Goal: Information Seeking & Learning: Learn about a topic

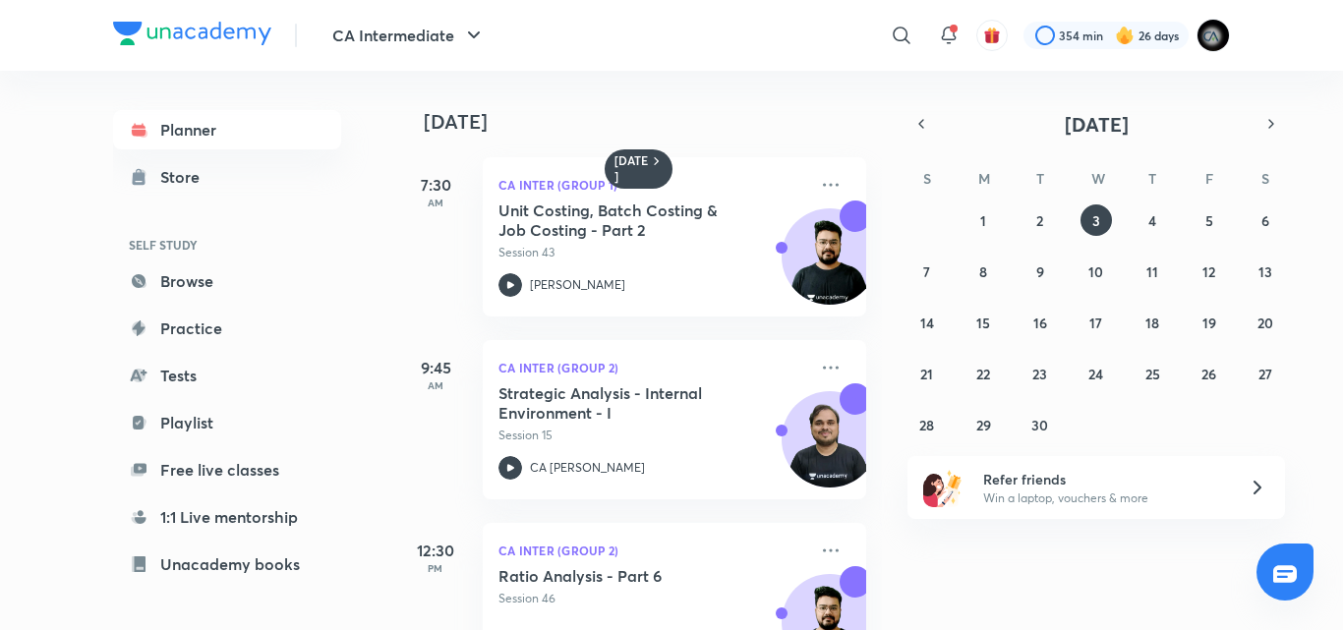
click at [866, 558] on div "[DATE] 7:30 AM CA Inter (Group 1) Unit Costing, Batch Costing & Job Costing - P…" at bounding box center [639, 350] width 486 height 559
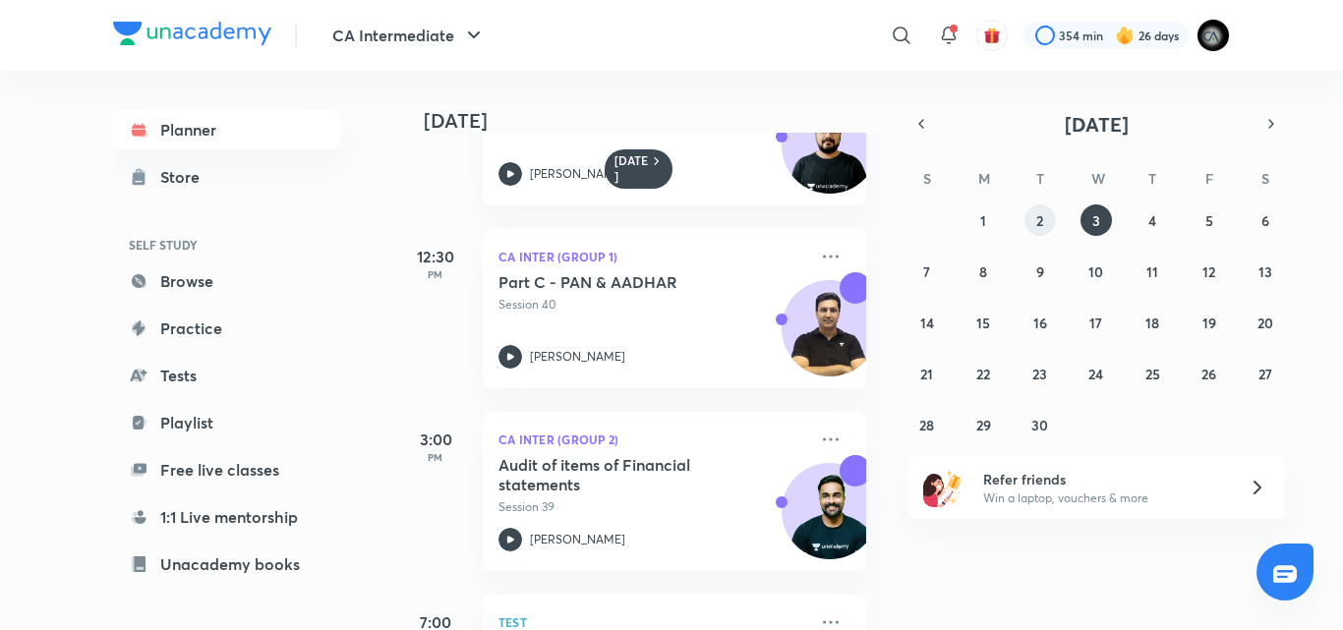
click at [1037, 226] on abbr "2" at bounding box center [1039, 220] width 7 height 19
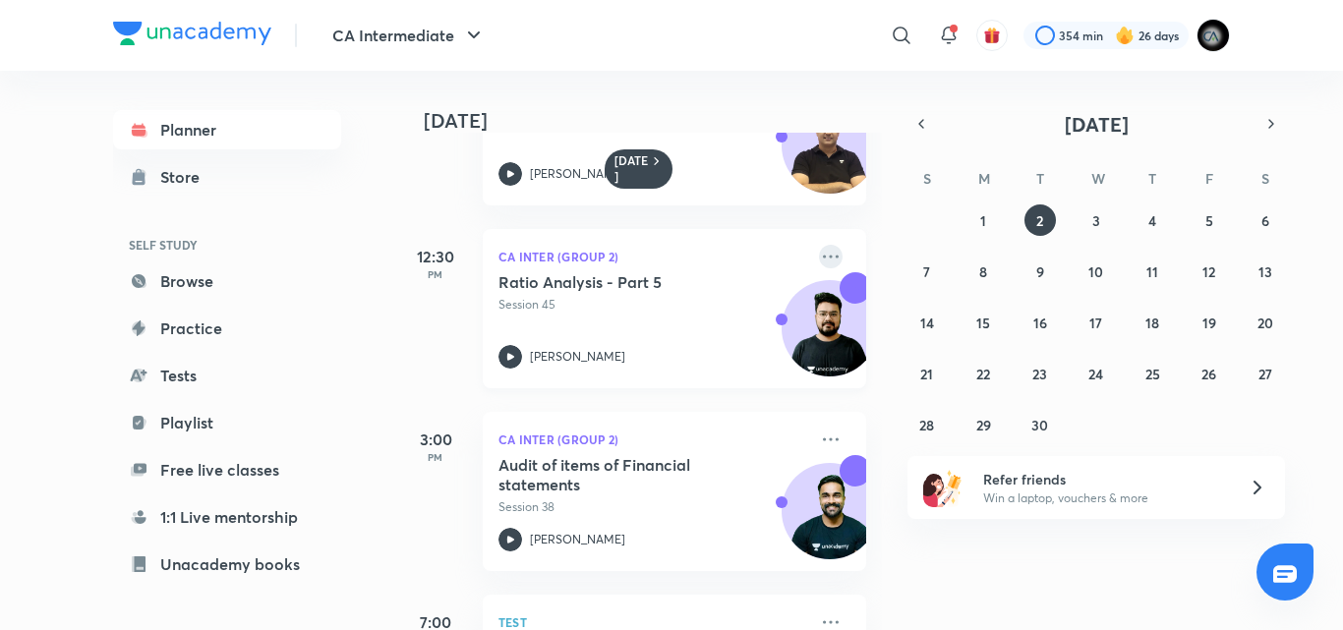
click at [819, 258] on icon at bounding box center [831, 257] width 24 height 24
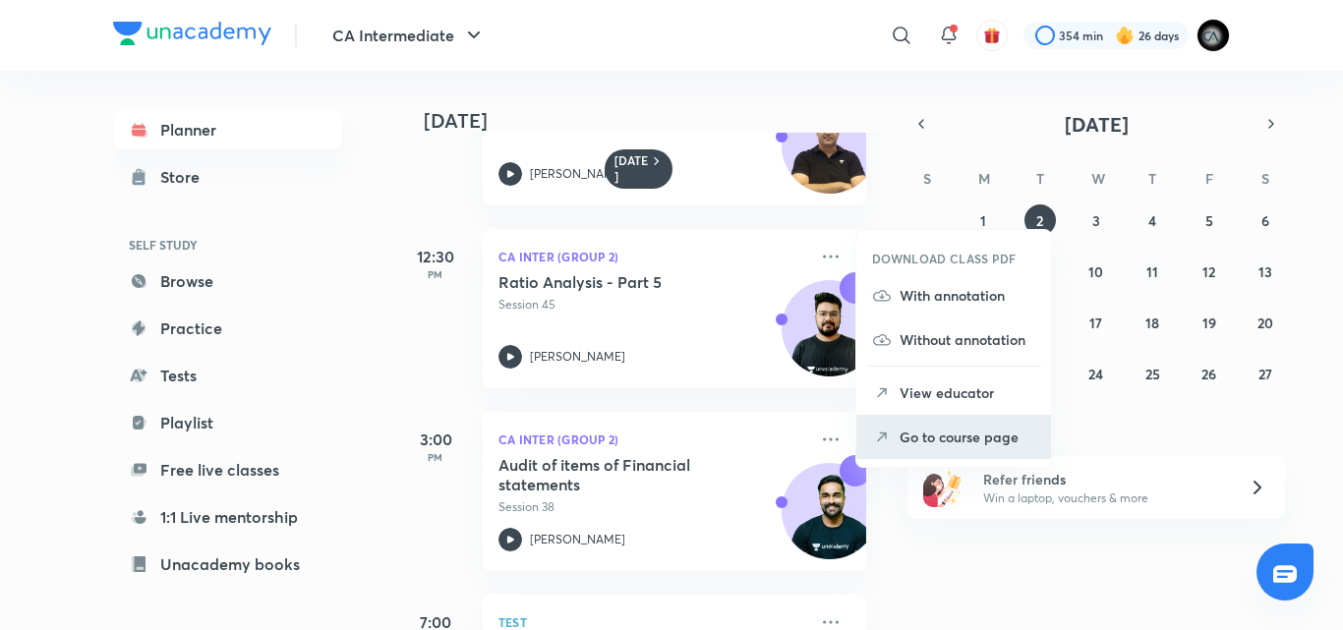
click at [920, 442] on p "Go to course page" at bounding box center [967, 437] width 136 height 21
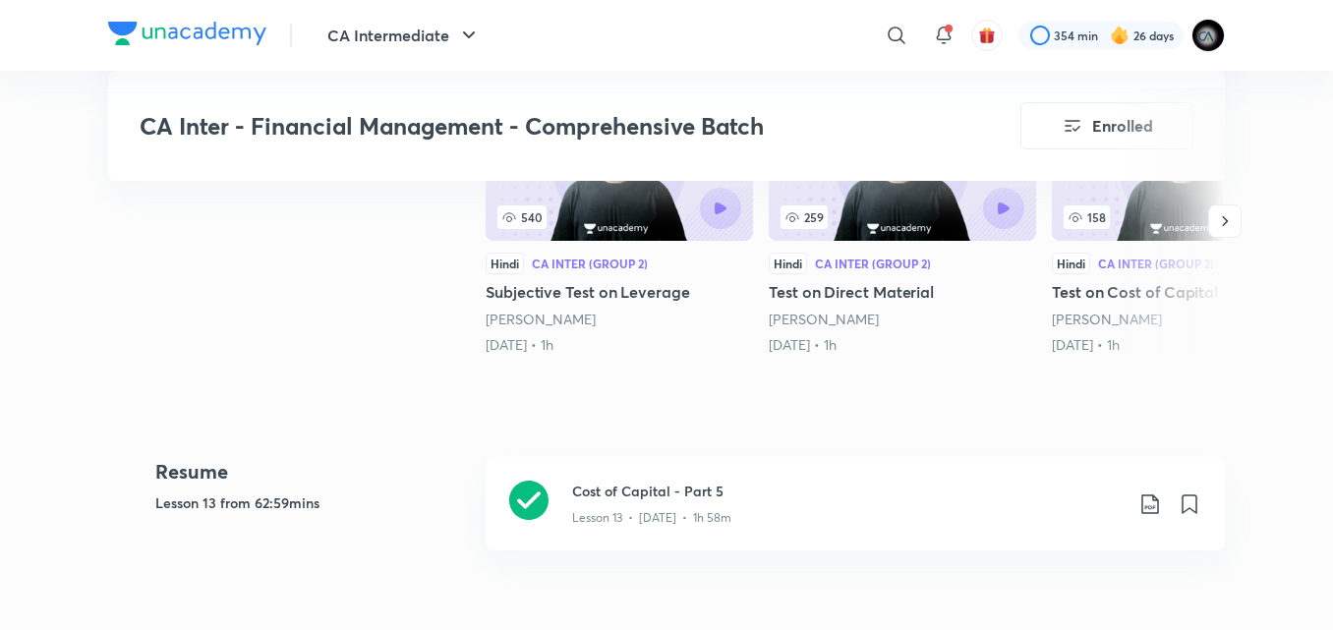
scroll to position [708, 0]
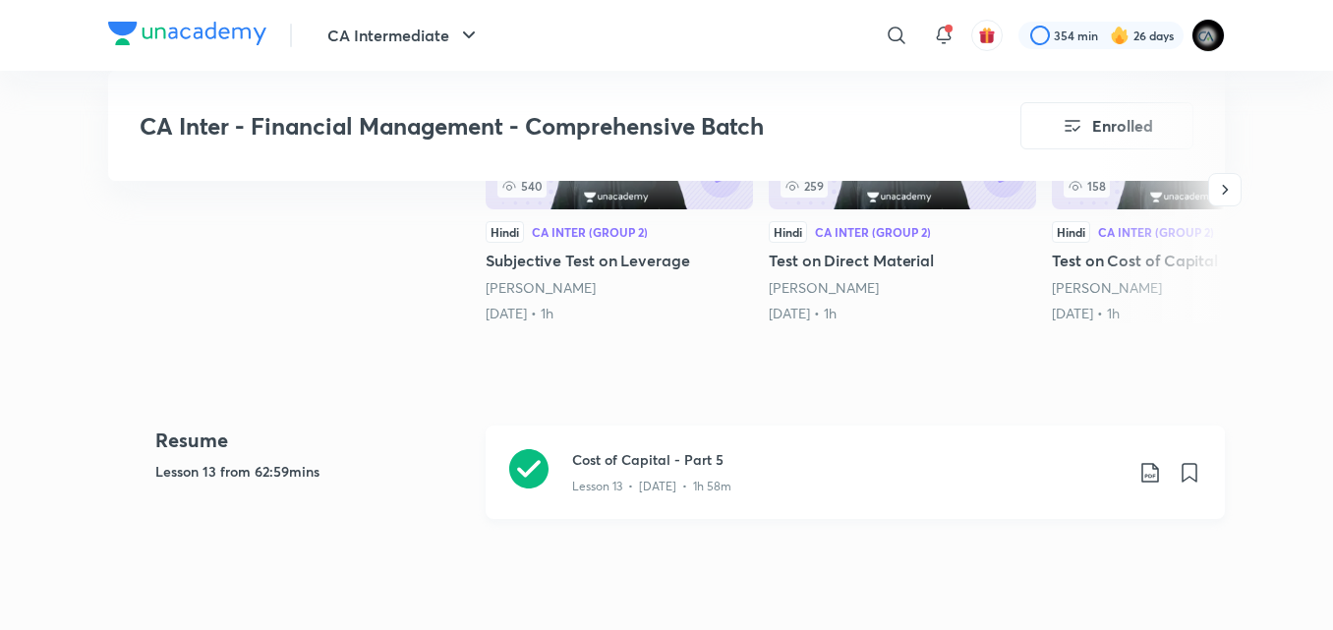
click at [713, 477] on div "Lesson 13 • [DATE] • 1h 58m" at bounding box center [847, 483] width 550 height 26
